Goal: Browse casually: Explore the website without a specific task or goal

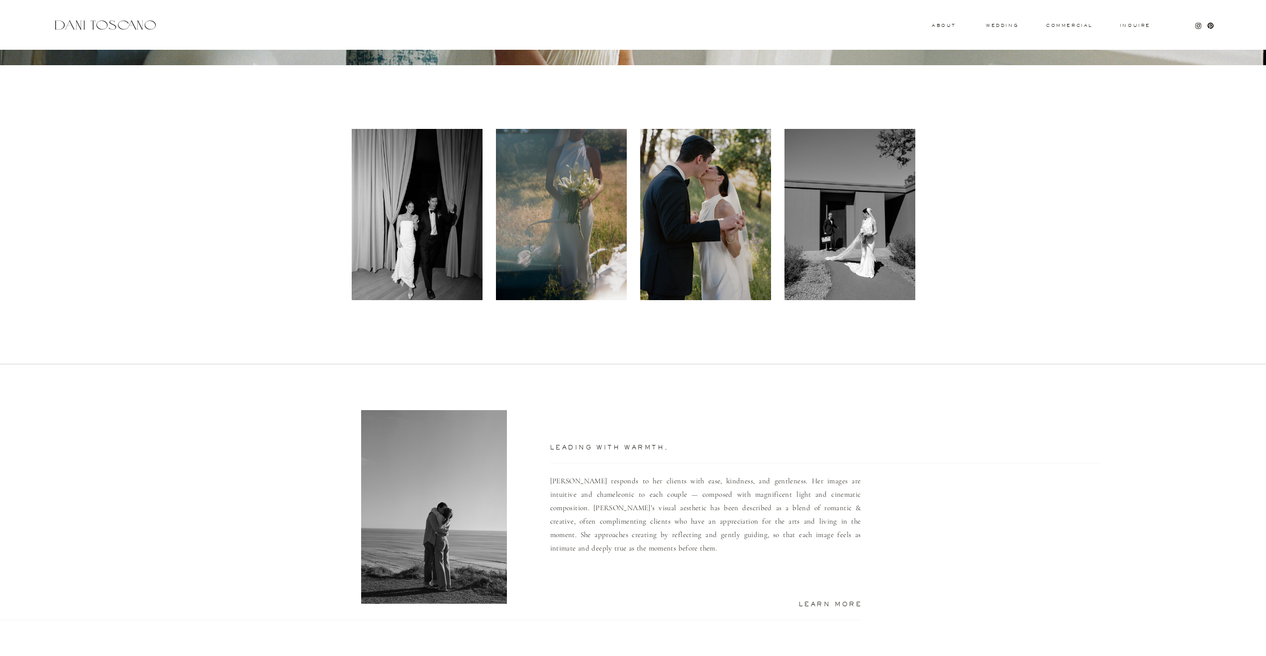
scroll to position [160, 0]
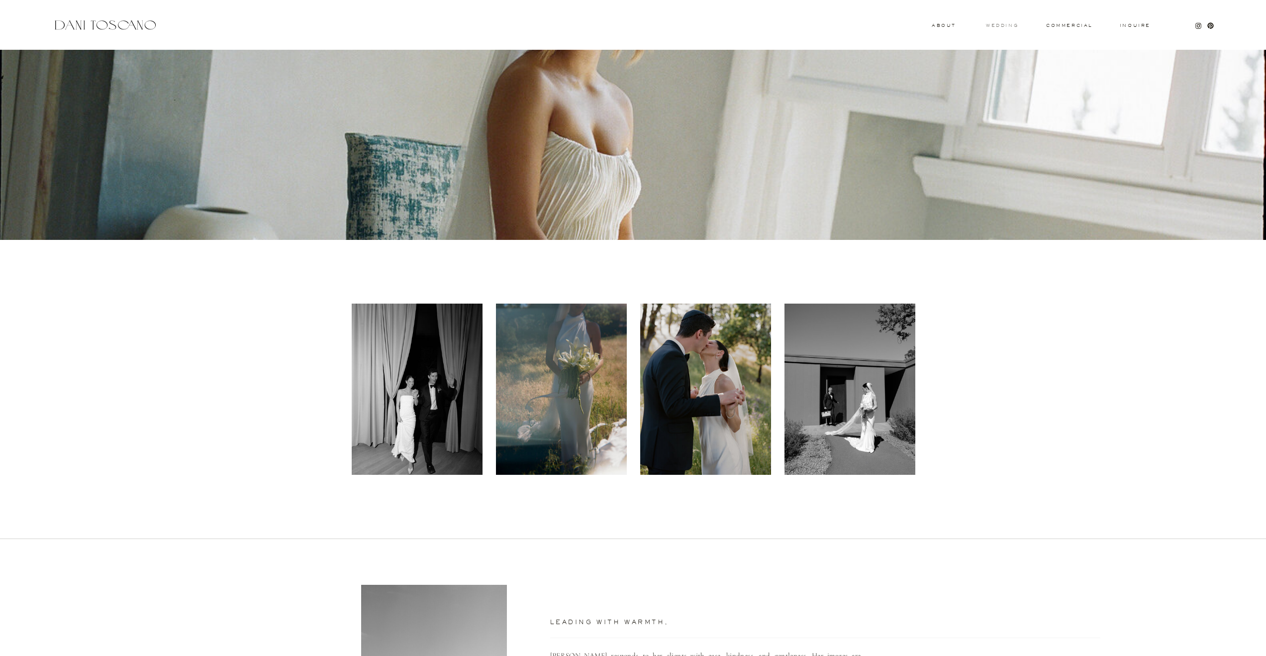
click at [1000, 25] on h3 "wedding" at bounding box center [1002, 24] width 32 height 3
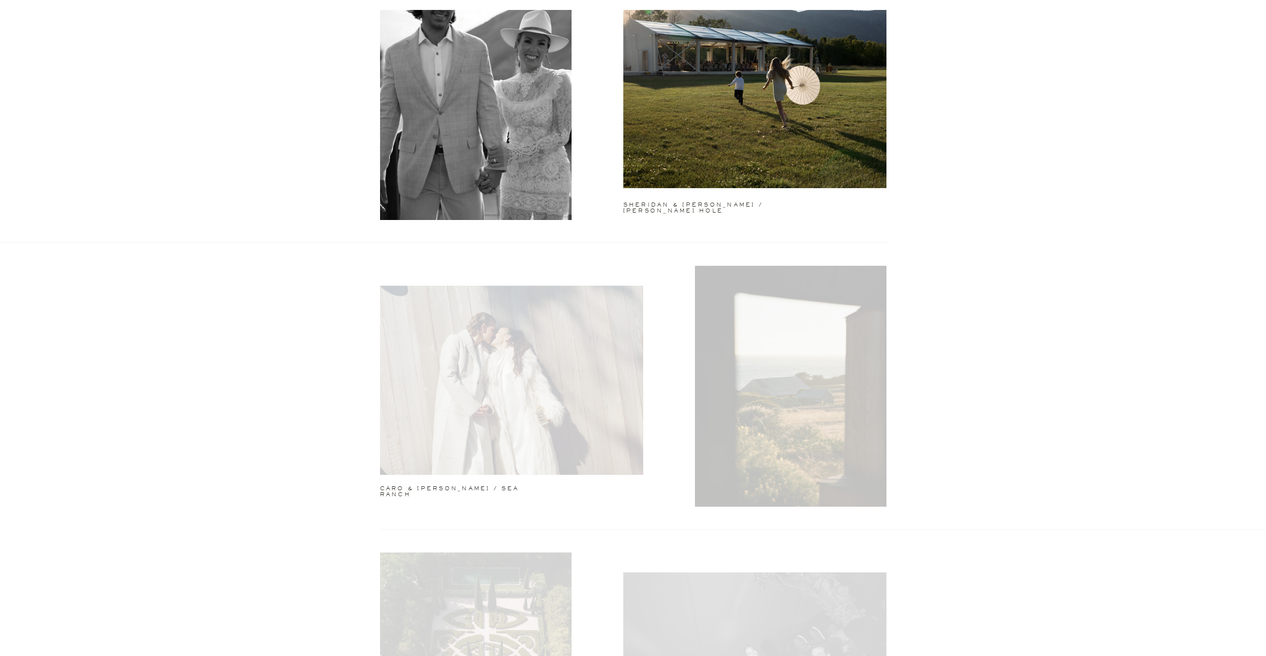
click at [844, 182] on div at bounding box center [754, 93] width 263 height 189
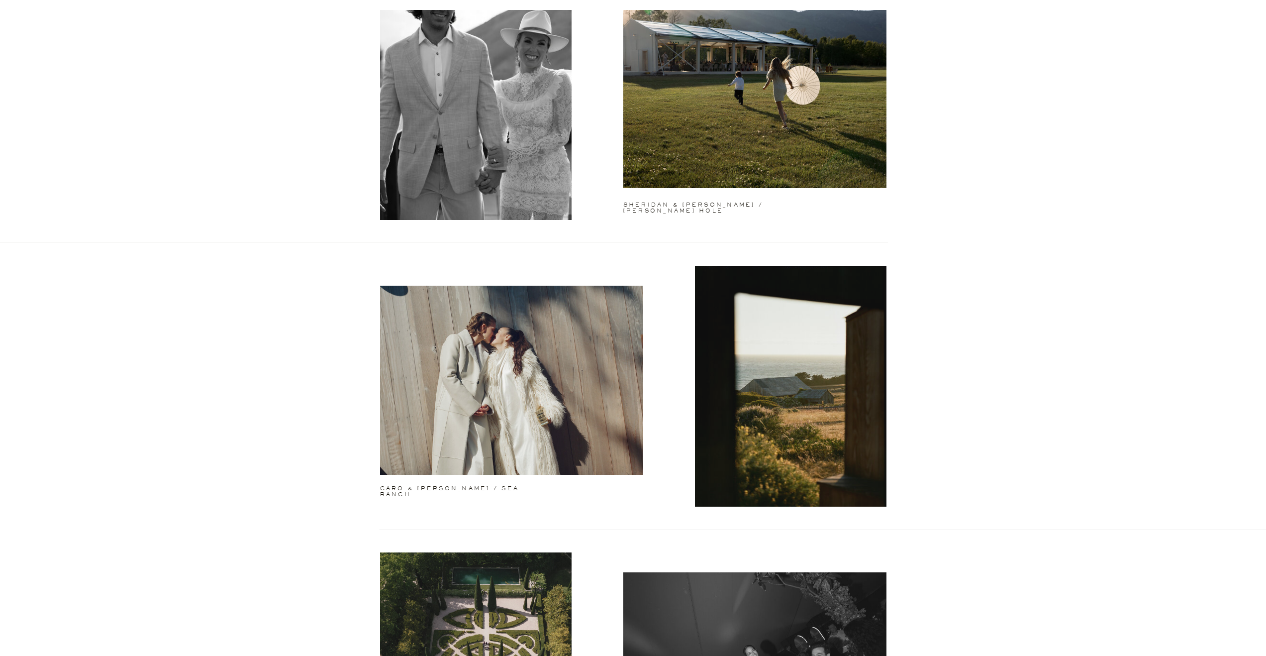
scroll to position [670, 0]
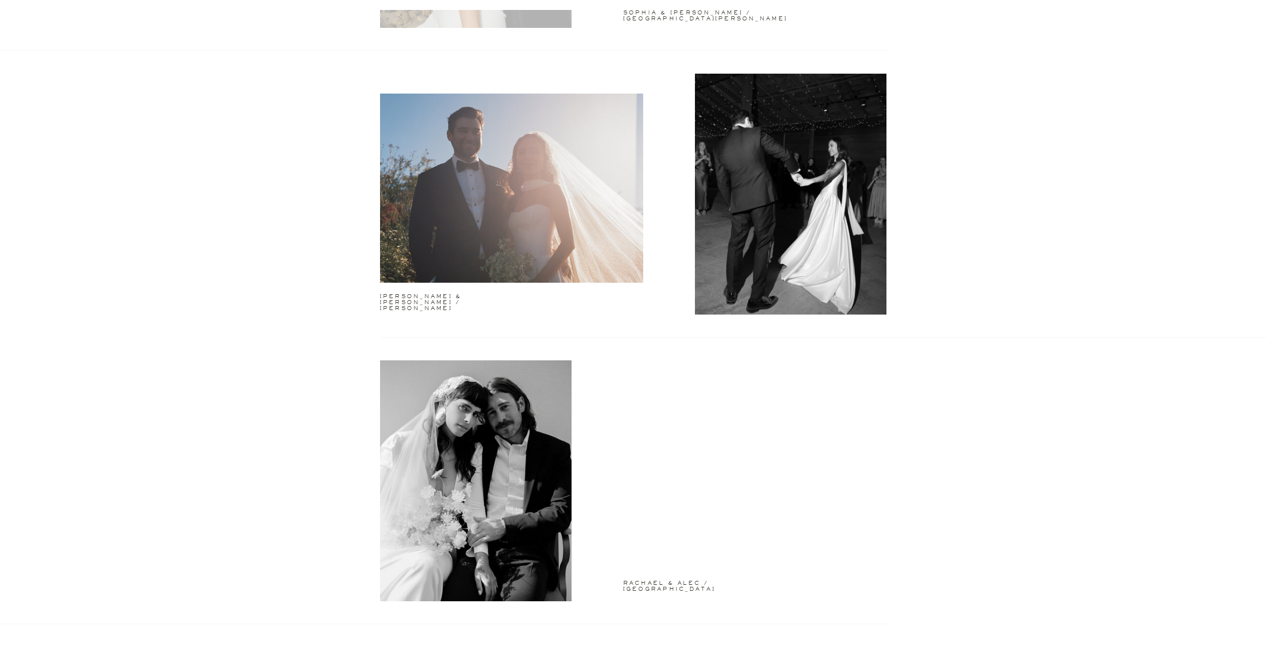
scroll to position [2299, 0]
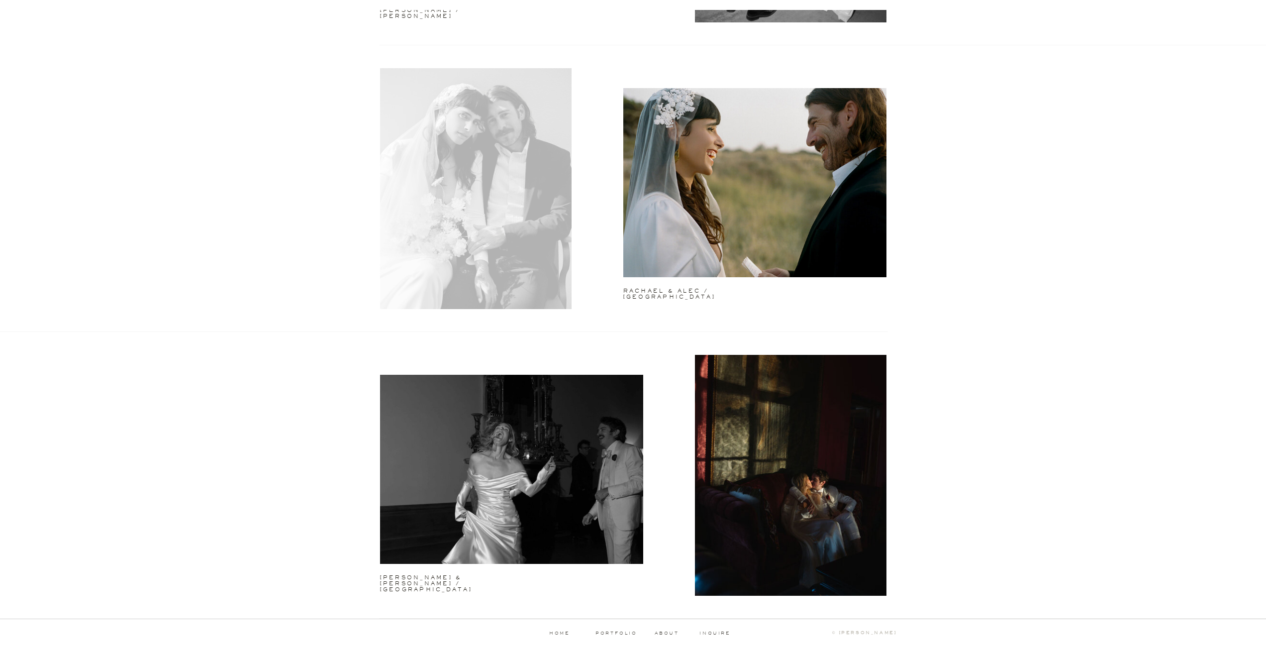
click at [511, 231] on div at bounding box center [476, 188] width 192 height 241
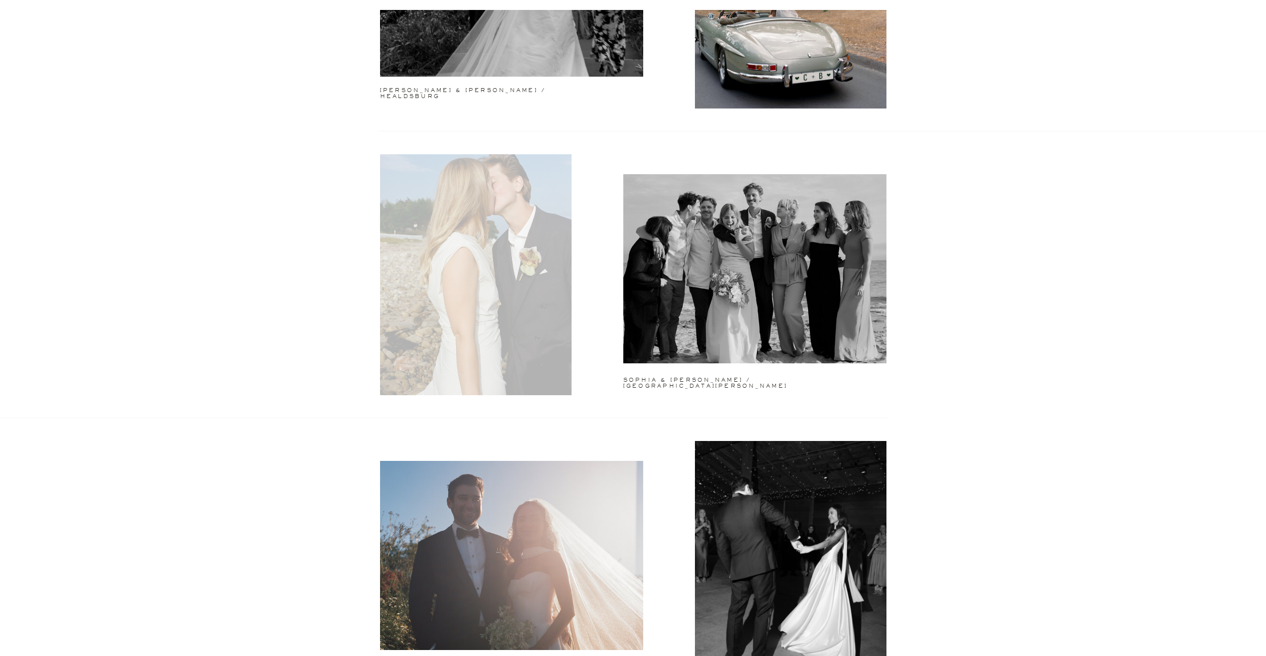
click at [513, 292] on div at bounding box center [476, 274] width 192 height 241
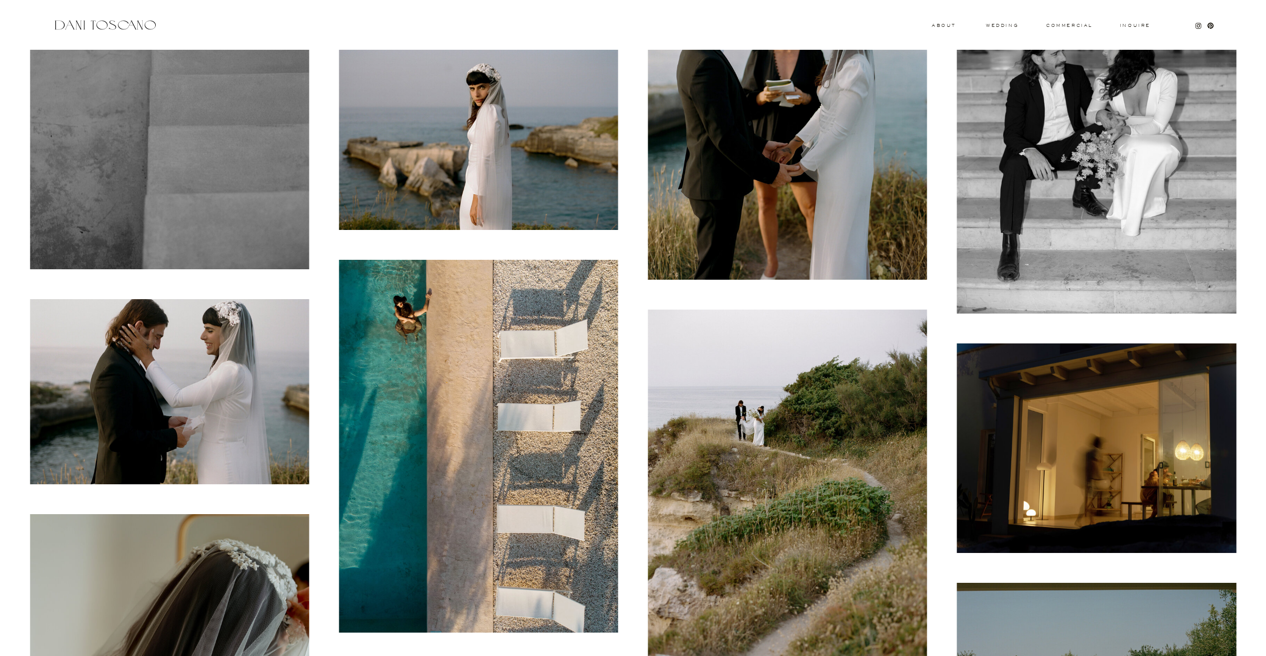
scroll to position [8625, 0]
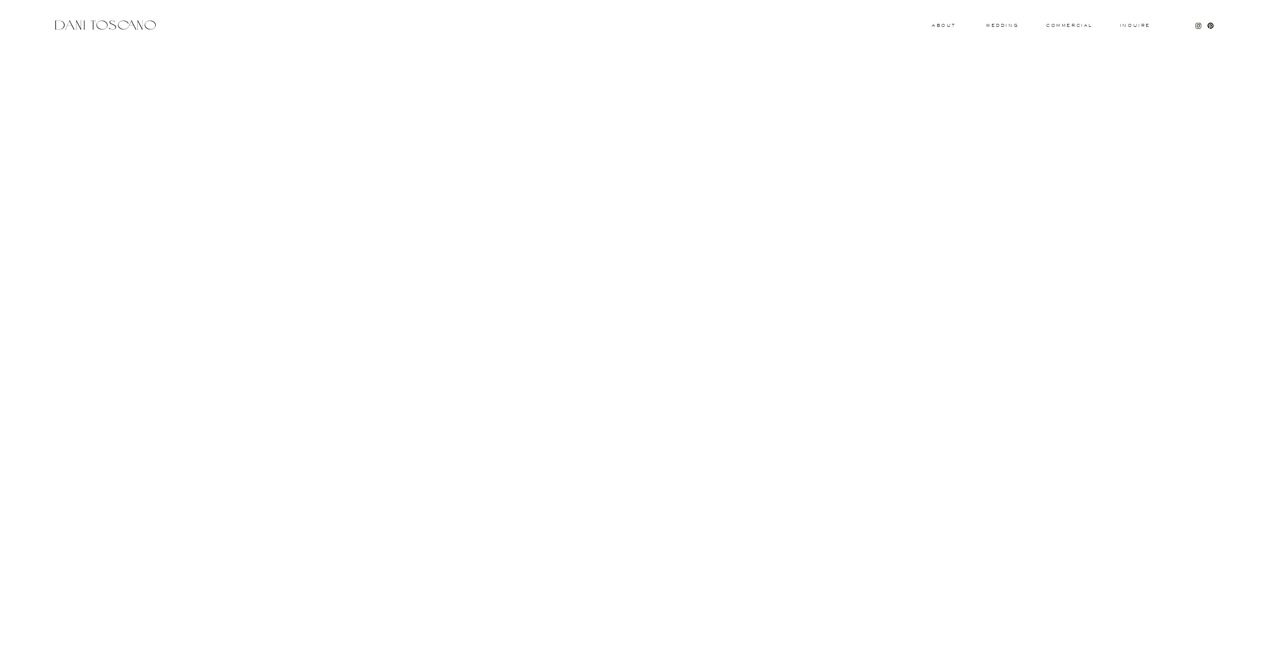
scroll to position [13931, 0]
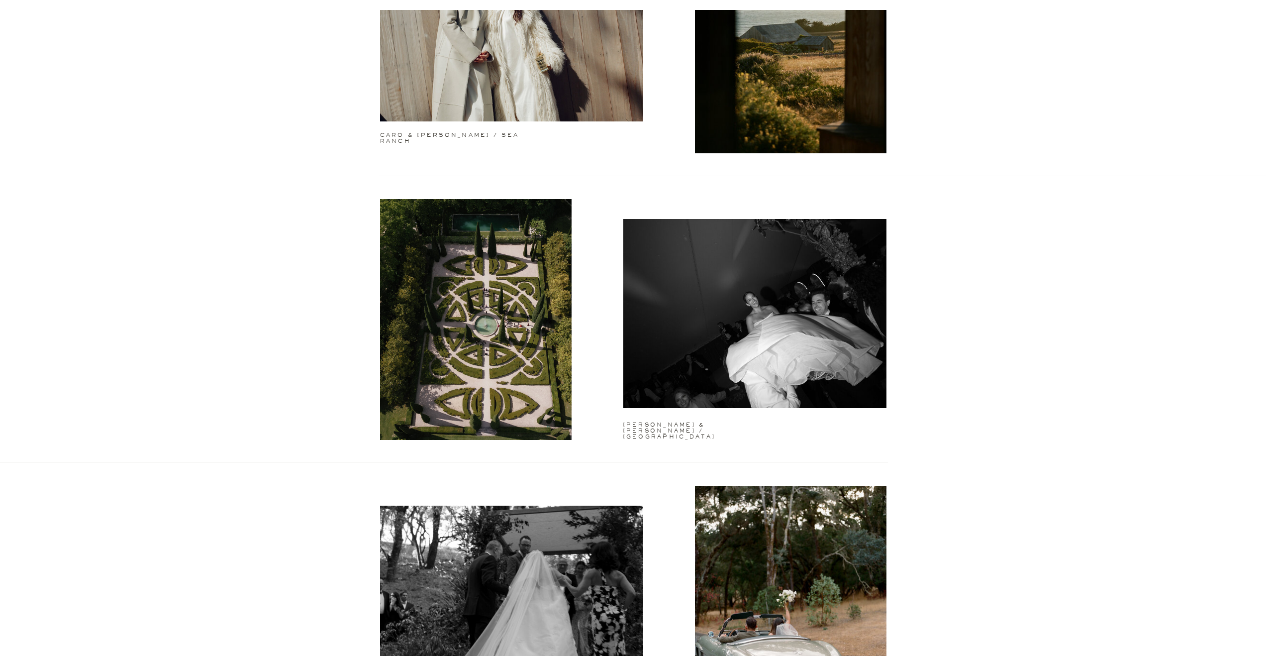
scroll to position [556, 0]
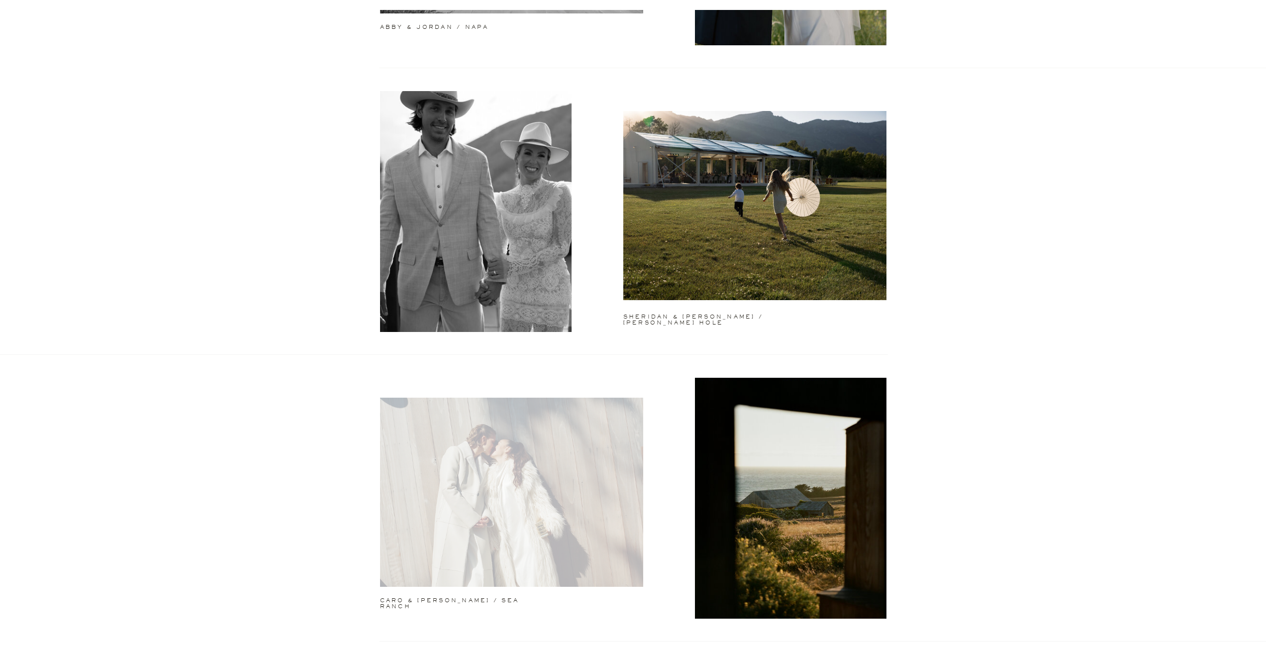
click at [516, 416] on div at bounding box center [511, 492] width 263 height 189
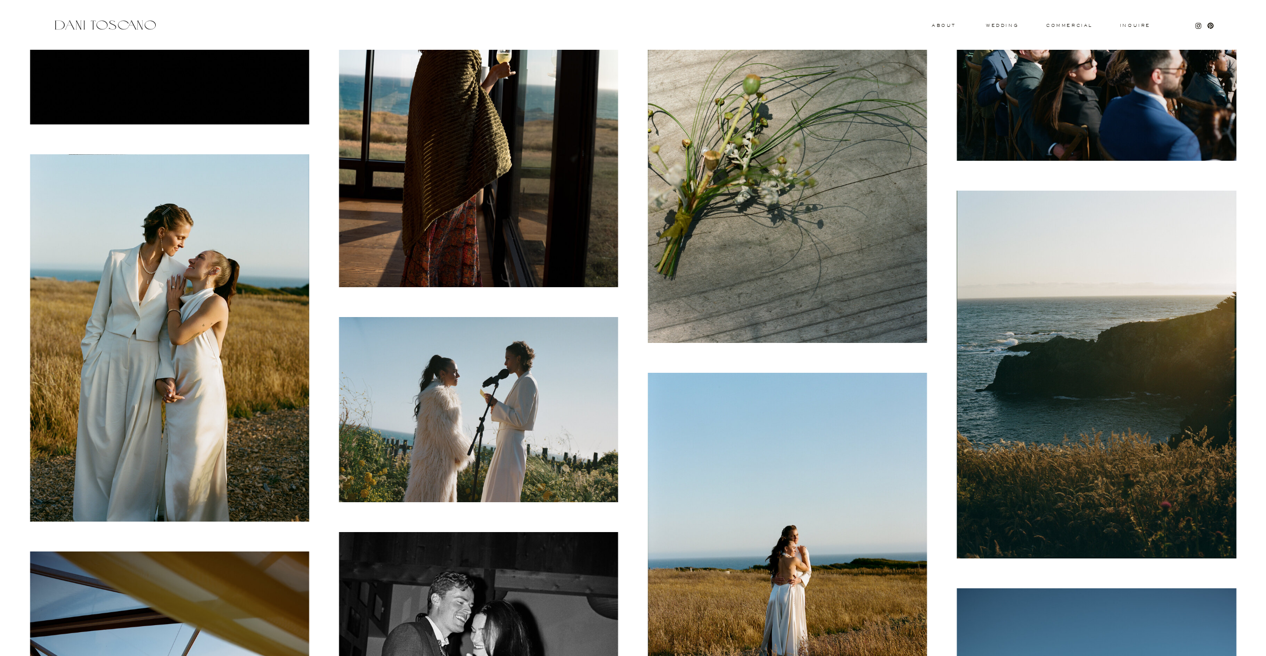
scroll to position [3779, 0]
